Goal: Information Seeking & Learning: Learn about a topic

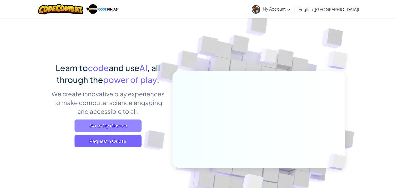
click at [119, 125] on span "Go to My Classes" at bounding box center [107, 126] width 67 height 12
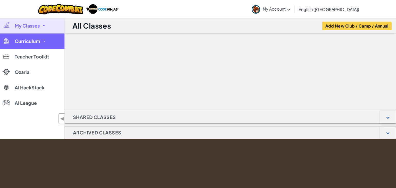
click at [48, 44] on link "Curriculum" at bounding box center [32, 41] width 64 height 15
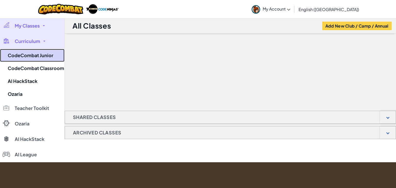
click at [44, 55] on link "CodeCombat Junior" at bounding box center [32, 55] width 64 height 13
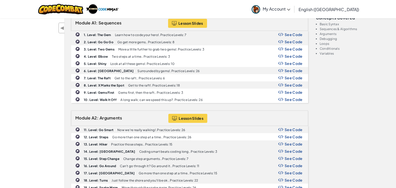
scroll to position [93, 0]
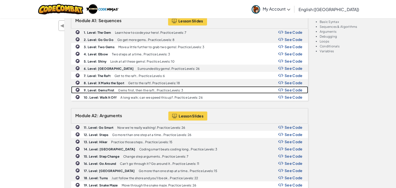
click at [127, 92] on div "9. Level: Gems First Gems first, then the raft.. Practice Levels: 3 See Code" at bounding box center [189, 90] width 236 height 7
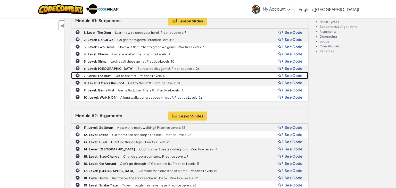
click at [102, 72] on div "7. Level: The Raft Get to the raft.. Practice Levels: 6 See Code" at bounding box center [189, 75] width 236 height 7
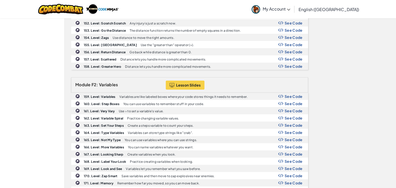
scroll to position [1432, 0]
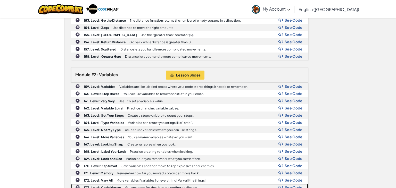
click at [116, 184] on div "173. Level: Code Master You are ready for the ultimate coding challenge. See Co…" at bounding box center [189, 187] width 236 height 7
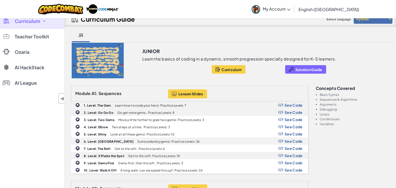
scroll to position [0, 0]
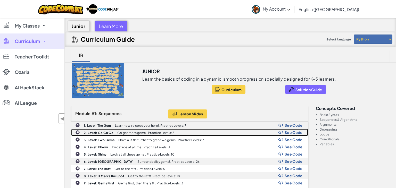
click at [95, 129] on div "2. Level: Go Go Go Go get more gems.. Practice Levels: 8 See Code" at bounding box center [189, 132] width 236 height 7
